Goal: Task Accomplishment & Management: Complete application form

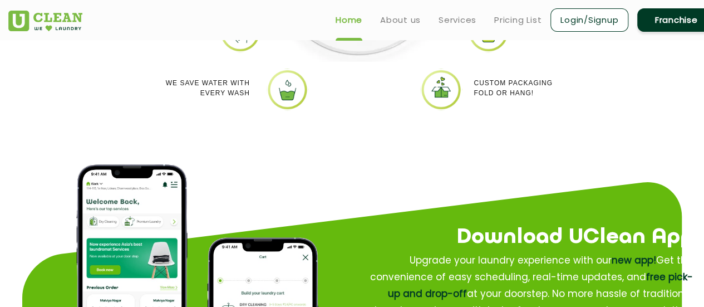
scroll to position [1169, 0]
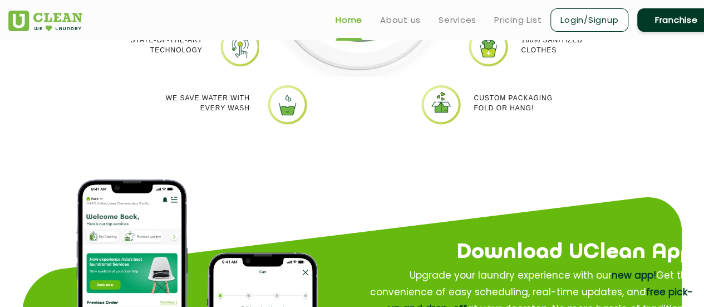
click at [686, 28] on link "Franchise" at bounding box center [677, 19] width 78 height 23
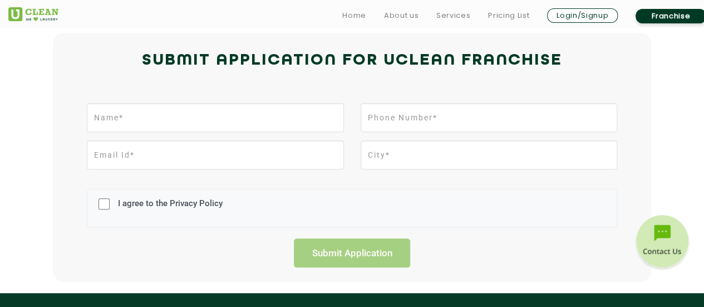
scroll to position [278, 0]
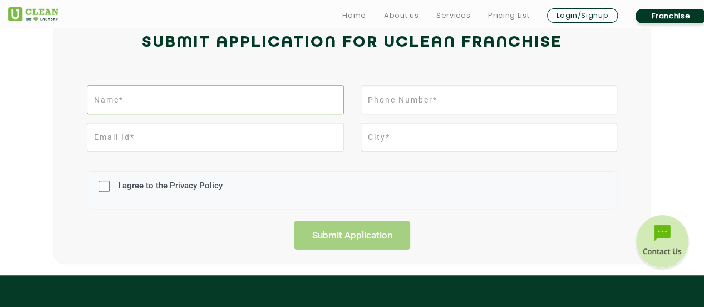
click at [247, 94] on input "text" at bounding box center [215, 99] width 257 height 29
type input "[PERSON_NAME]"
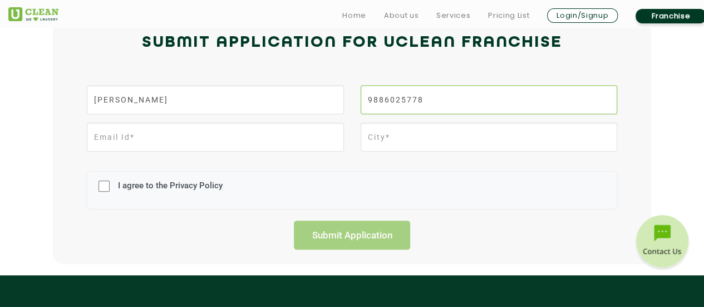
type input "9886025778"
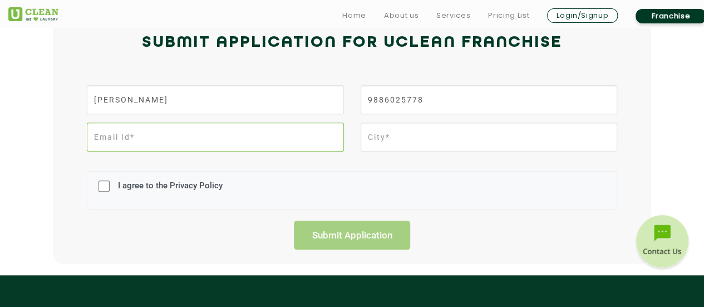
click at [219, 141] on input "email" at bounding box center [215, 137] width 257 height 29
type input "[EMAIL_ADDRESS][DOMAIN_NAME]"
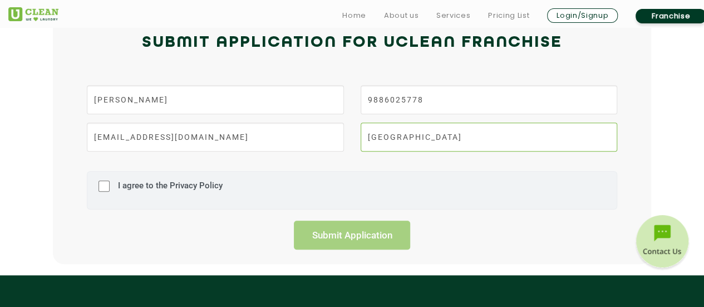
type input "[GEOGRAPHIC_DATA]"
click at [101, 181] on input "I agree to the Privacy Policy" at bounding box center [104, 186] width 11 height 29
checkbox input "true"
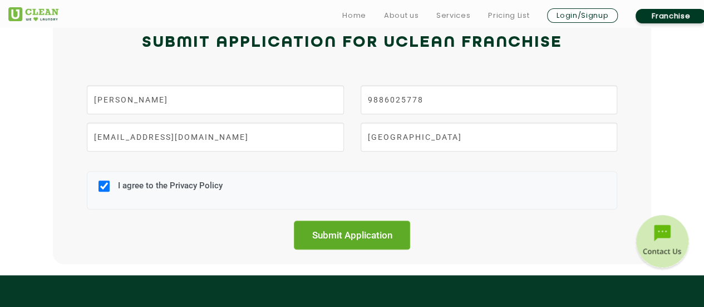
click at [302, 233] on input "Submit Application" at bounding box center [352, 235] width 117 height 29
